Goal: Check status: Check status

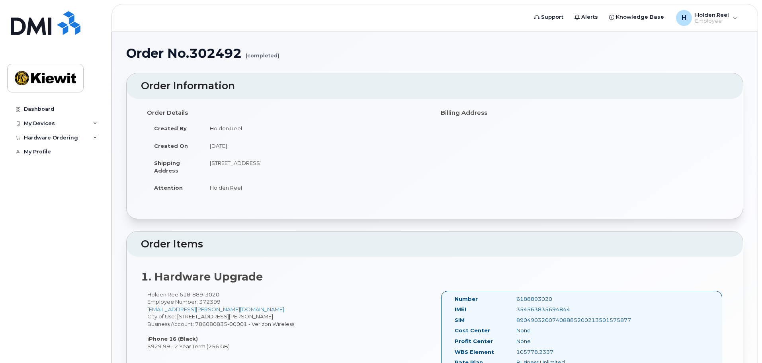
drag, startPoint x: 340, startPoint y: 162, endPoint x: 173, endPoint y: 168, distance: 166.9
click at [173, 168] on tr "Shipping Address [STREET_ADDRESS]" at bounding box center [288, 166] width 282 height 25
click at [449, 179] on div "Order Details Created By Holden.Reel Created On [DATE] Shipping Address [STREET…" at bounding box center [434, 155] width 587 height 98
drag, startPoint x: 245, startPoint y: 54, endPoint x: 209, endPoint y: 53, distance: 35.4
click at [244, 54] on h1 "Order No.302492 (completed)" at bounding box center [434, 53] width 617 height 14
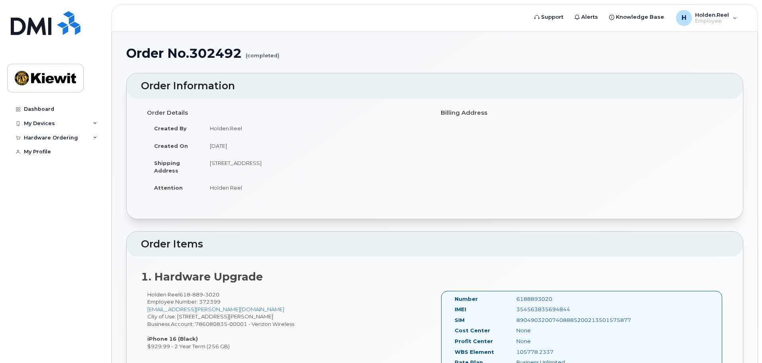
click at [209, 53] on h1 "Order No.302492 (completed)" at bounding box center [434, 53] width 617 height 14
click at [213, 160] on td "[STREET_ADDRESS]" at bounding box center [316, 166] width 226 height 25
click at [272, 166] on td "[STREET_ADDRESS]" at bounding box center [316, 166] width 226 height 25
drag, startPoint x: 370, startPoint y: 162, endPoint x: 170, endPoint y: 162, distance: 200.2
click at [170, 162] on tr "Shipping Address [STREET_ADDRESS]" at bounding box center [288, 166] width 282 height 25
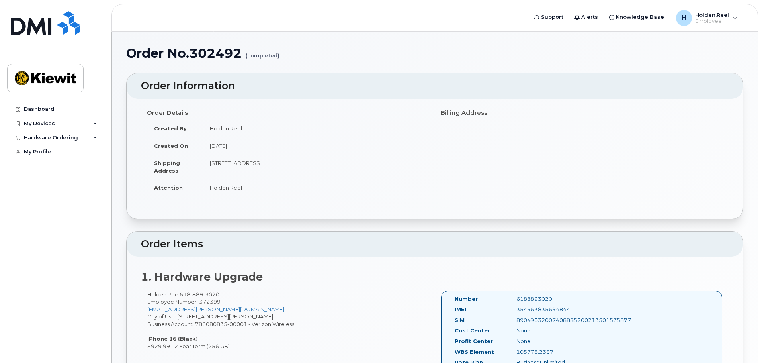
click at [384, 178] on td "[STREET_ADDRESS]" at bounding box center [316, 166] width 226 height 25
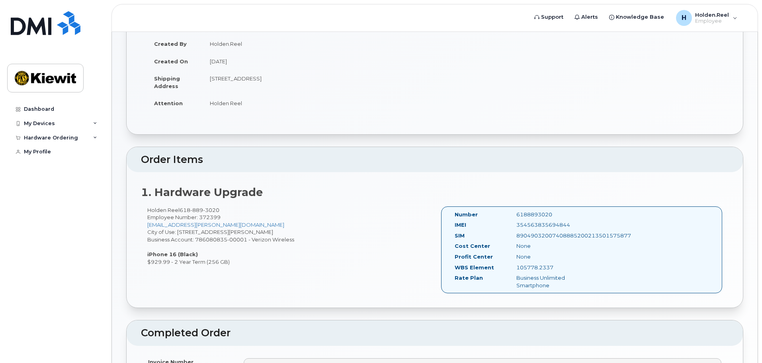
scroll to position [199, 0]
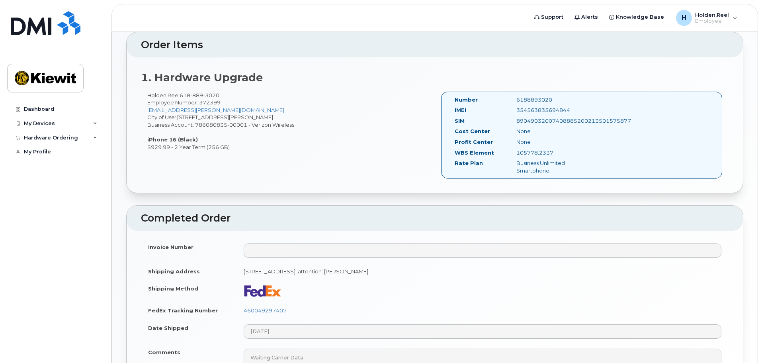
drag, startPoint x: 554, startPoint y: 172, endPoint x: 507, endPoint y: 99, distance: 86.3
click at [507, 99] on div "Number 6188893020 IMEI [TECHNICAL_ID] SIM 89049032007408885200213501575877 Cost…" at bounding box center [523, 135] width 148 height 78
click at [628, 146] on div "Number 6188893020 IMEI [TECHNICAL_ID] SIM 89049032007408885200213501575877 Cost…" at bounding box center [581, 135] width 281 height 87
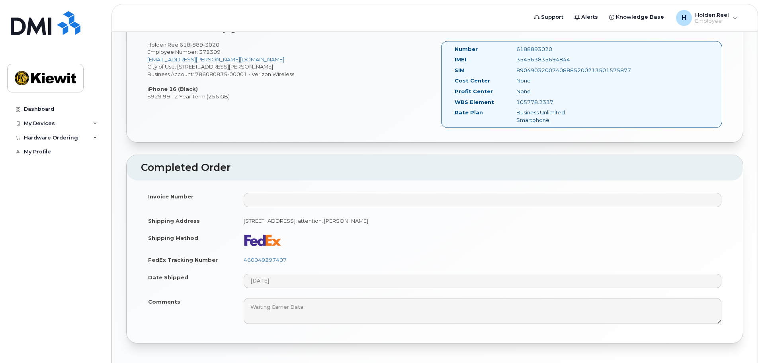
scroll to position [282, 0]
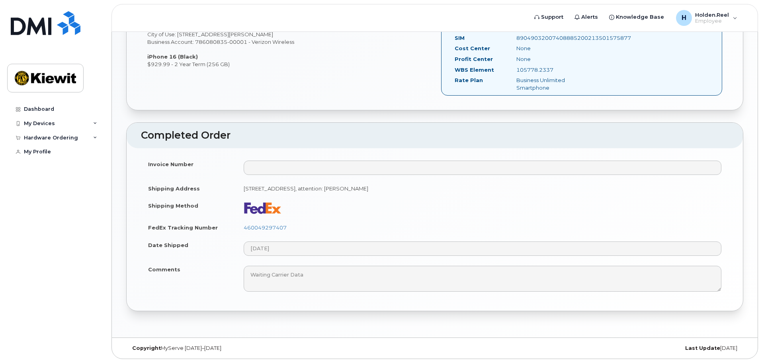
drag, startPoint x: 479, startPoint y: 188, endPoint x: 228, endPoint y: 189, distance: 251.6
click at [228, 189] on tr "Shipping Address [STREET_ADDRESS], attention: [PERSON_NAME]" at bounding box center [434, 189] width 587 height 18
click at [483, 205] on td at bounding box center [482, 208] width 492 height 22
click at [264, 226] on link "460049297407" at bounding box center [265, 227] width 43 height 6
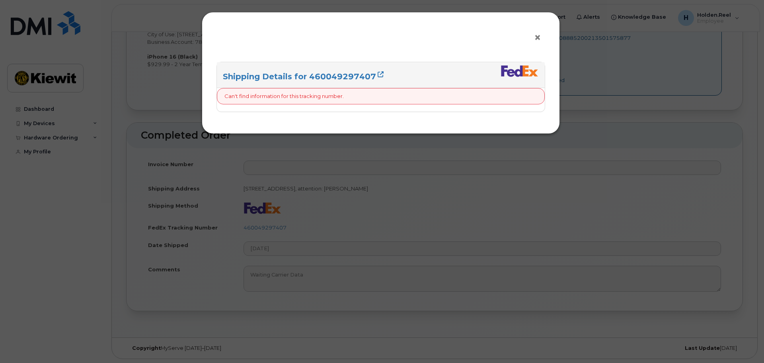
drag, startPoint x: 537, startPoint y: 40, endPoint x: 525, endPoint y: 36, distance: 13.3
click at [538, 40] on span "×" at bounding box center [537, 37] width 7 height 15
